Goal: Check status

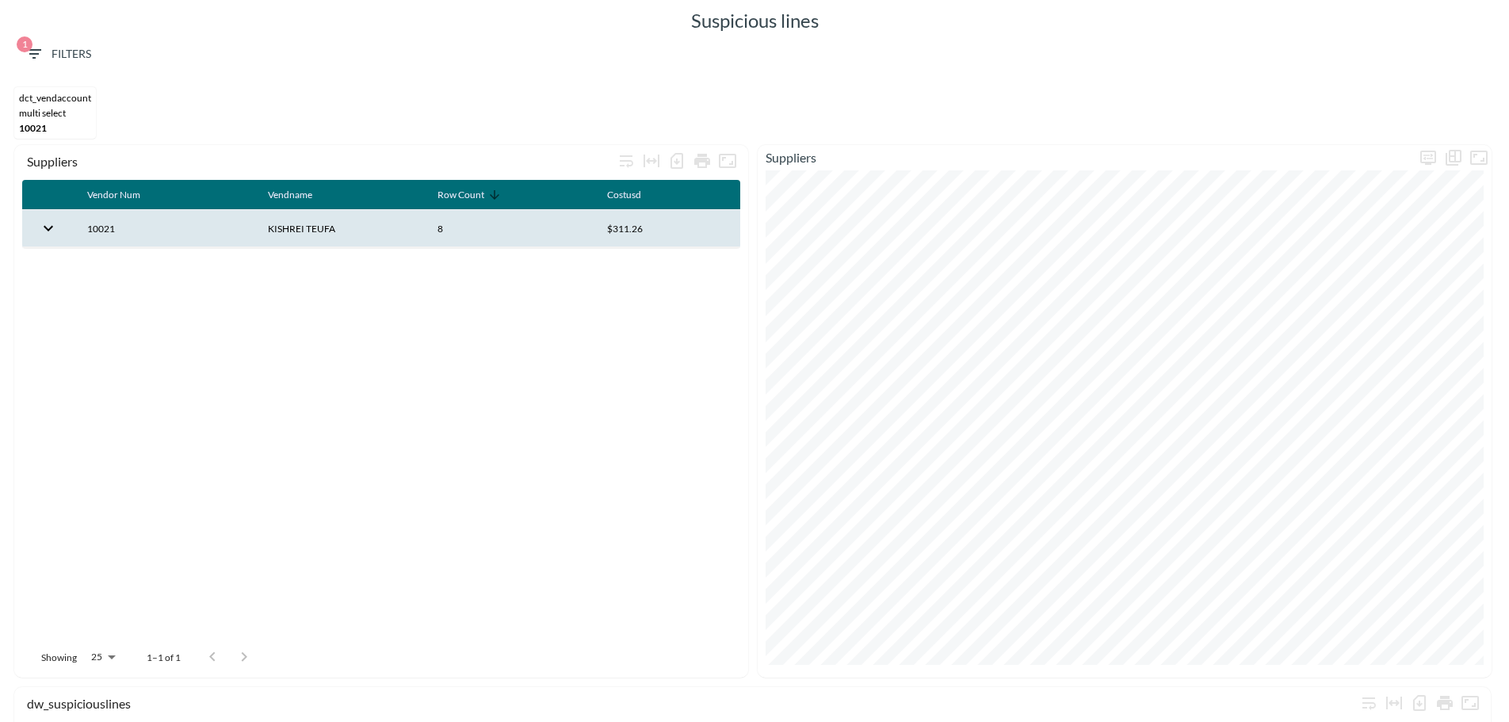
click at [37, 130] on span "10021" at bounding box center [33, 128] width 28 height 12
click at [34, 44] on icon "button" at bounding box center [34, 53] width 19 height 19
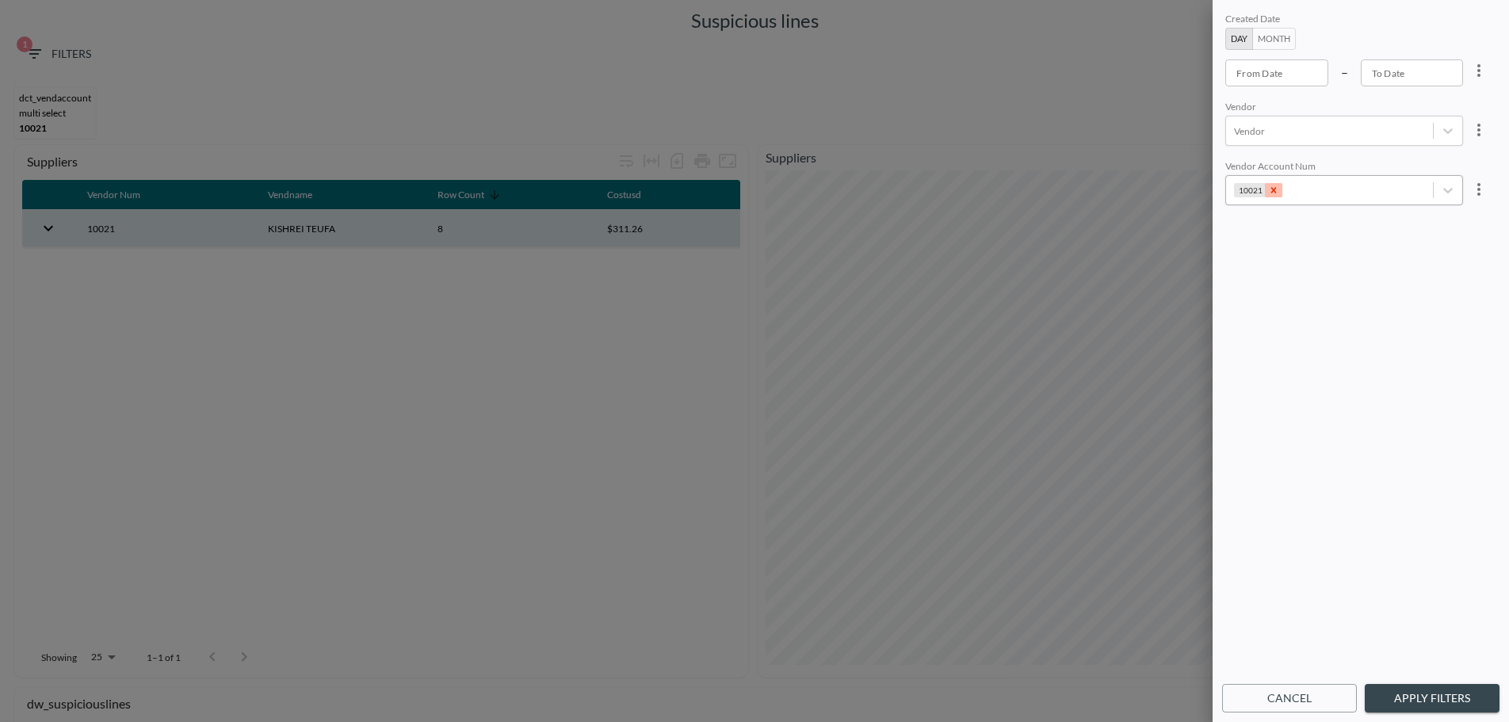
click at [1268, 190] on icon "Remove 10021" at bounding box center [1273, 190] width 11 height 11
click at [1291, 190] on div at bounding box center [1329, 190] width 191 height 15
click at [1238, 234] on input "15917" at bounding box center [1237, 234] width 33 height 33
type input "15917"
click at [1416, 706] on button "Apply Filters" at bounding box center [1432, 698] width 135 height 29
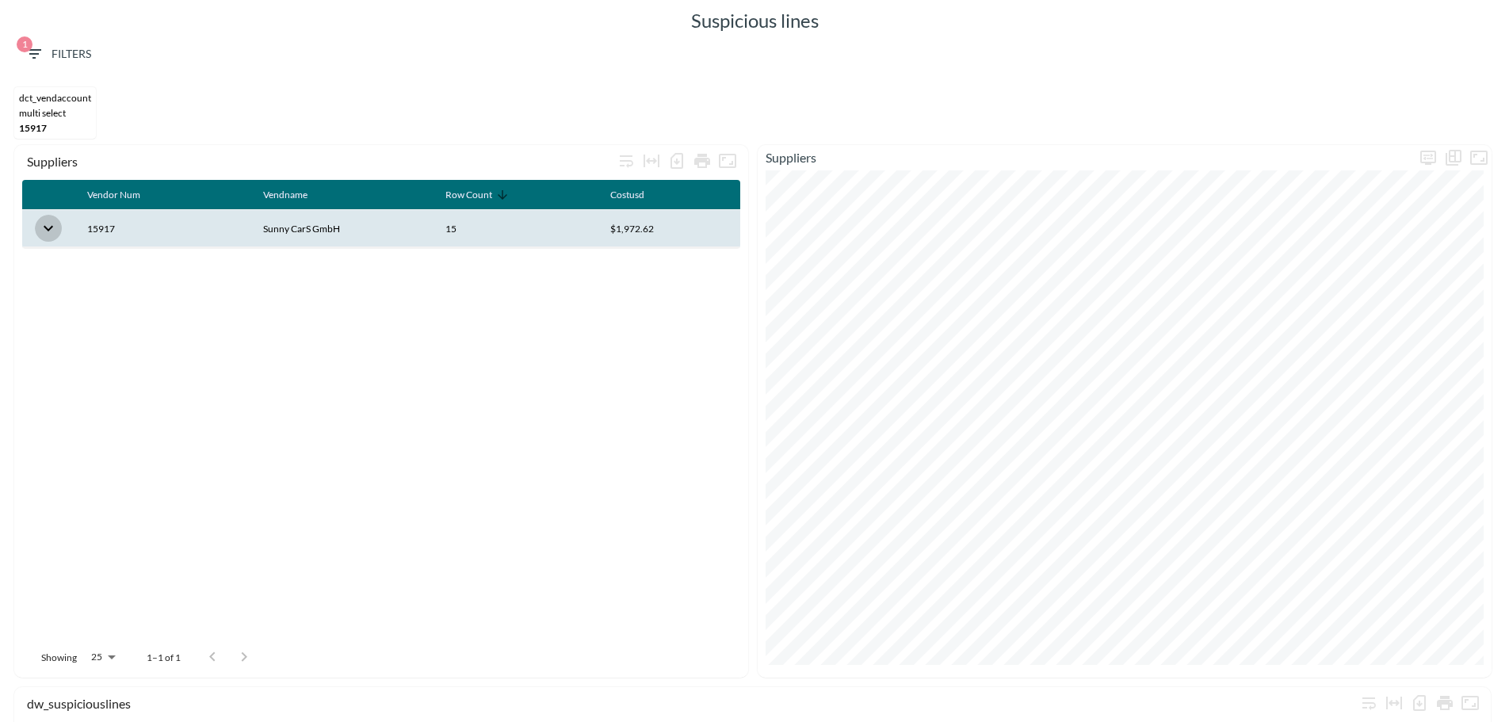
click at [40, 227] on icon "expand row" at bounding box center [48, 228] width 19 height 19
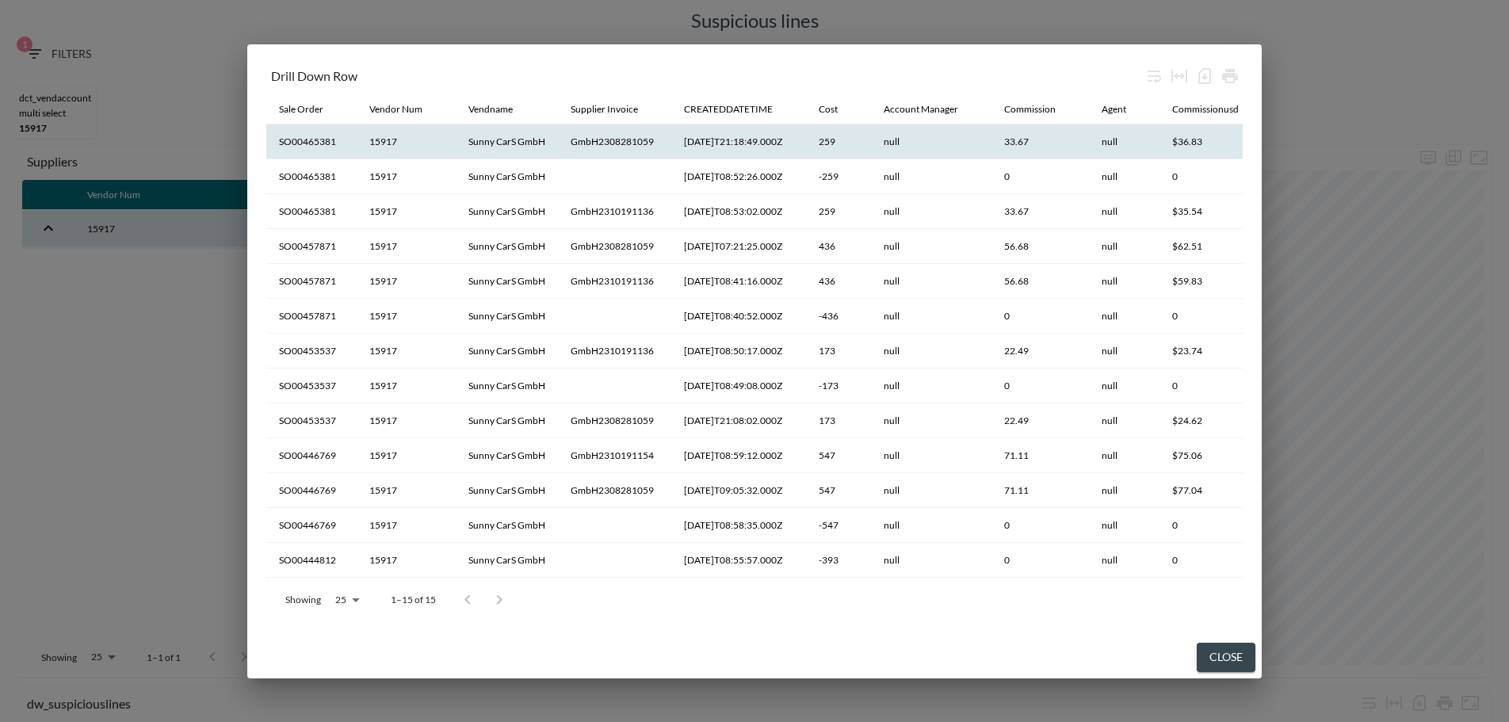
click at [316, 140] on th "SO00465381" at bounding box center [311, 141] width 90 height 35
copy th "SO00465381"
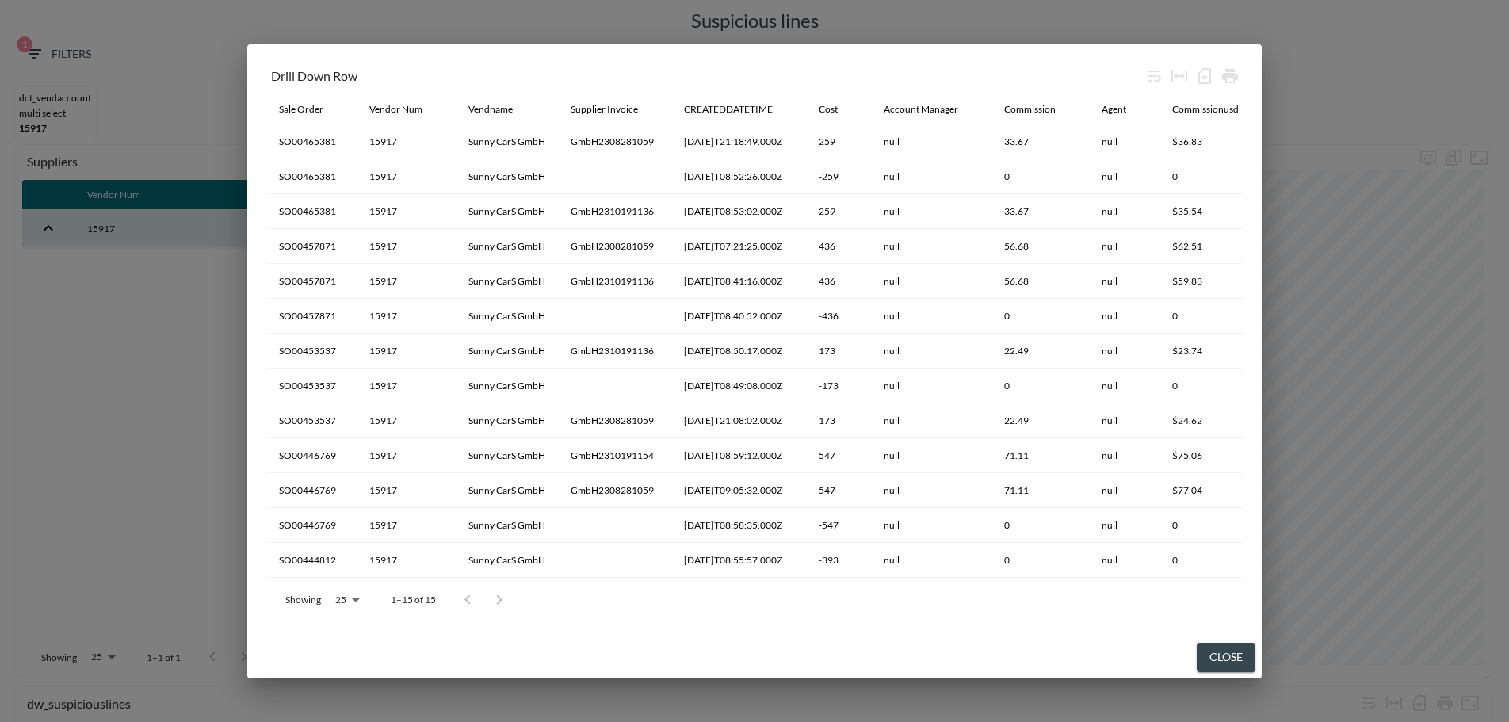
click at [855, 629] on div "Drill Down Row Sale Order Vendor Num Vendname Supplier Invoice CREATEDDATETIME …" at bounding box center [754, 340] width 1015 height 593
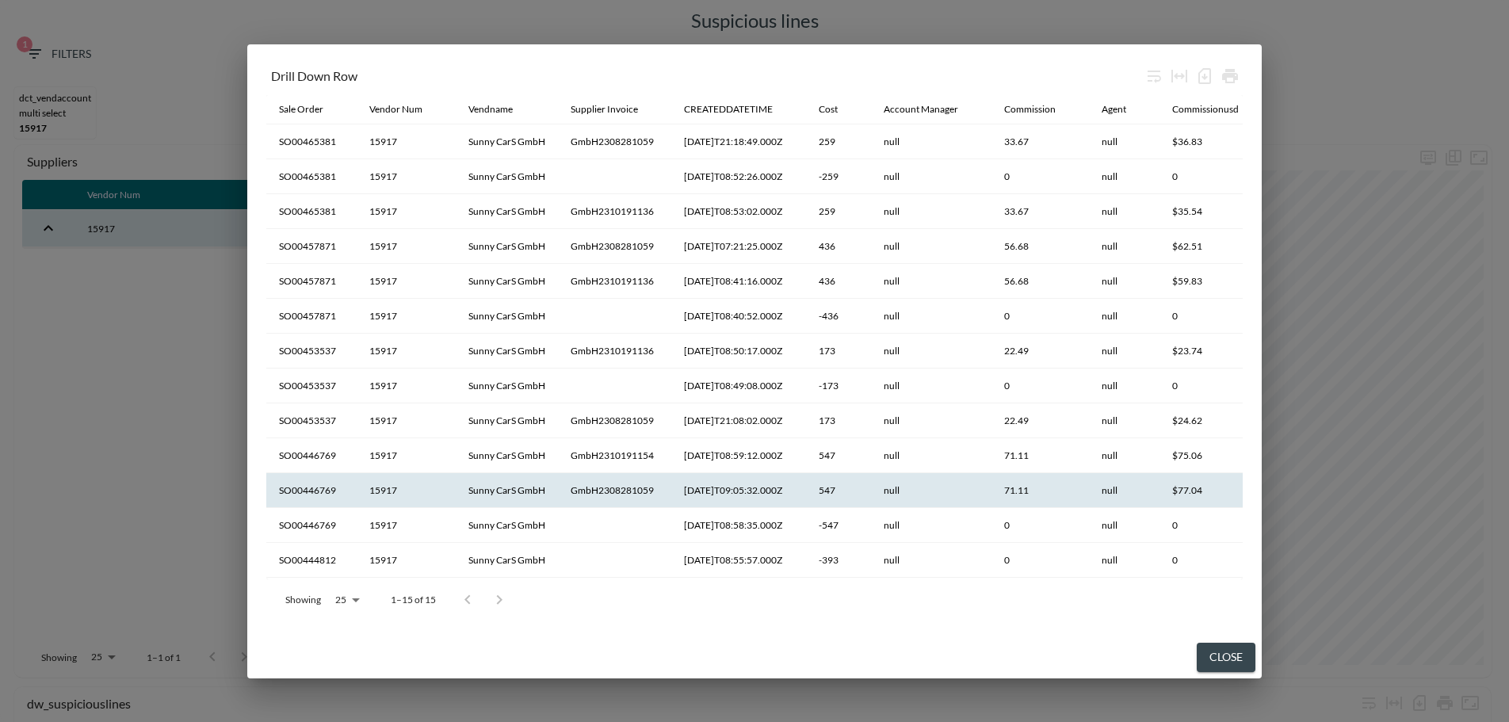
scroll to position [76, 0]
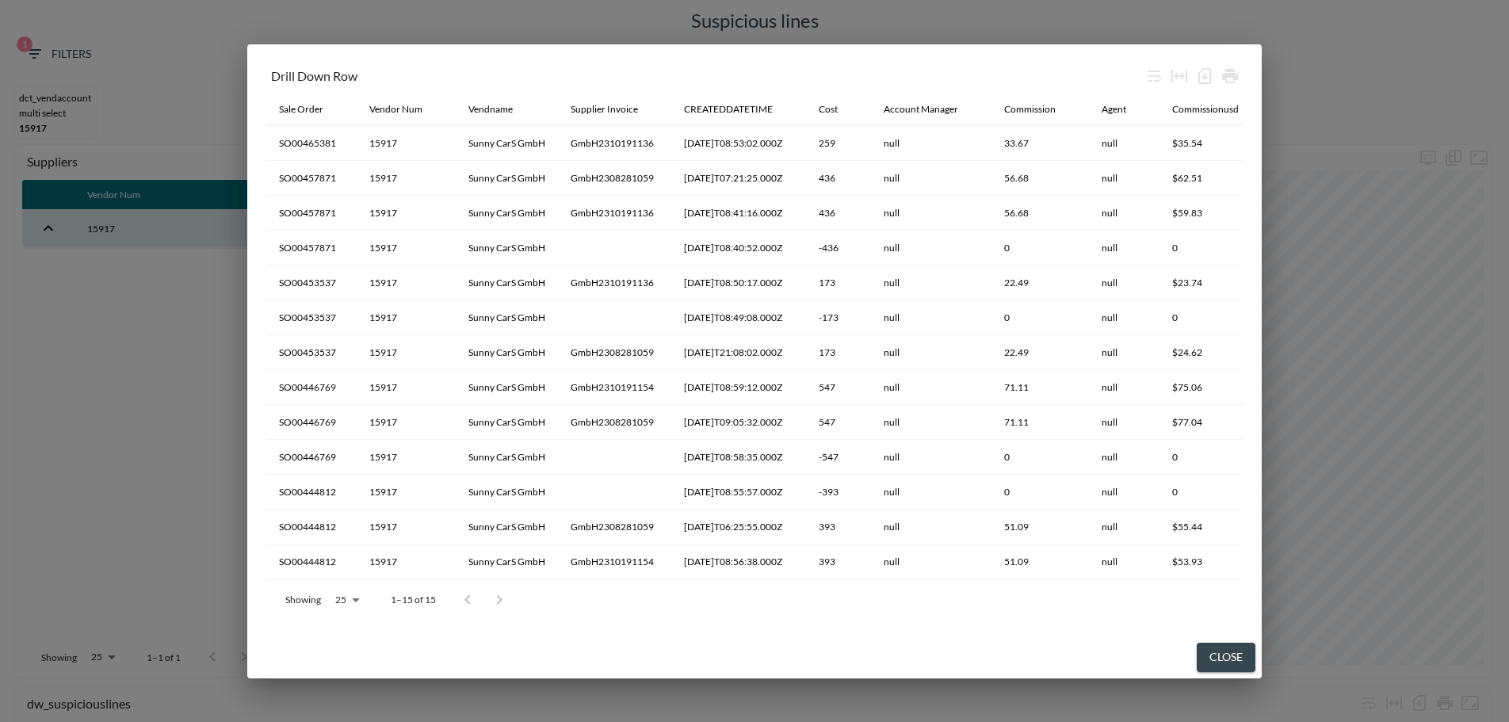
click at [832, 596] on div "Showing 25 25 1–15 of 15" at bounding box center [754, 600] width 977 height 41
click at [1212, 652] on button "Close" at bounding box center [1226, 657] width 59 height 29
